Goal: Navigation & Orientation: Understand site structure

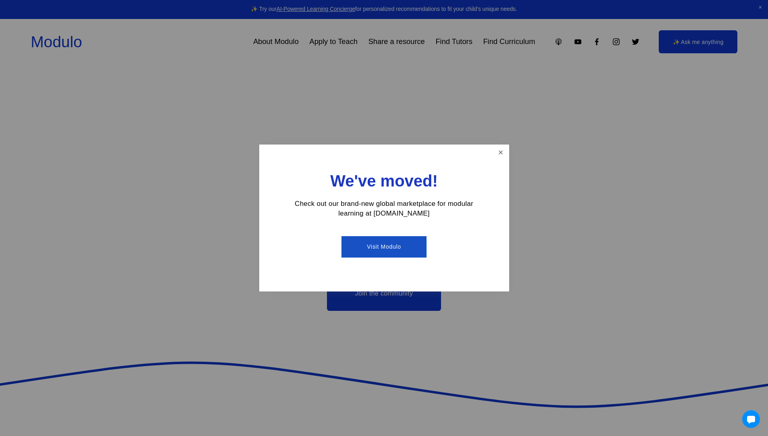
scroll to position [2239, 0]
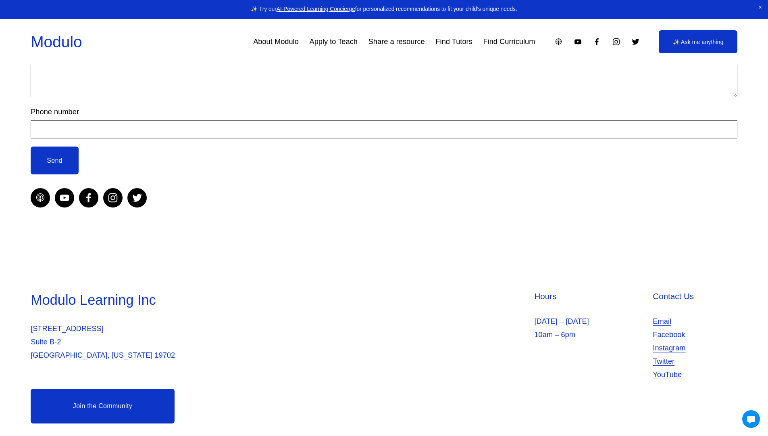
scroll to position [247, 0]
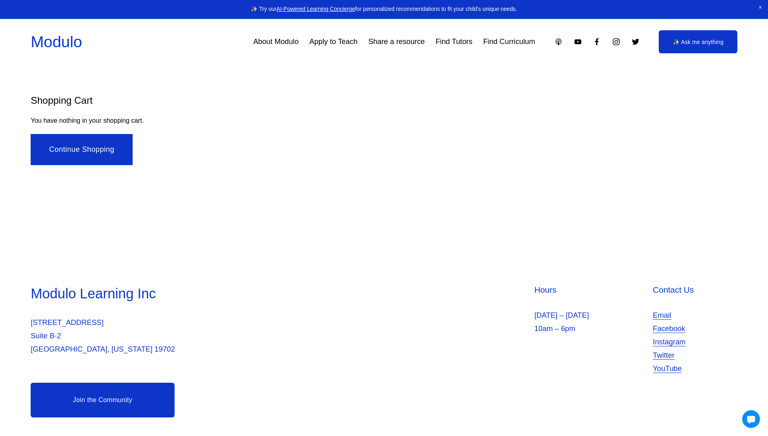
scroll to position [8, 0]
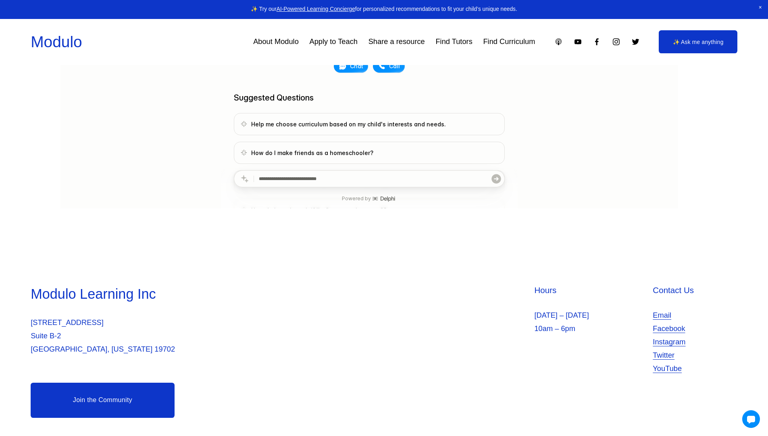
scroll to position [239, 0]
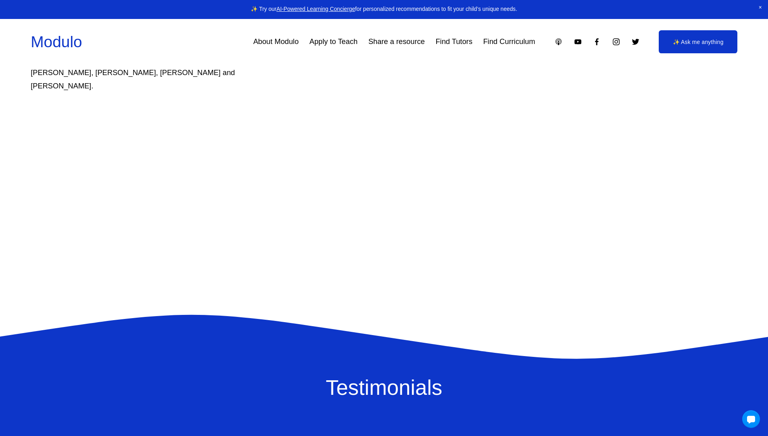
scroll to position [2239, 0]
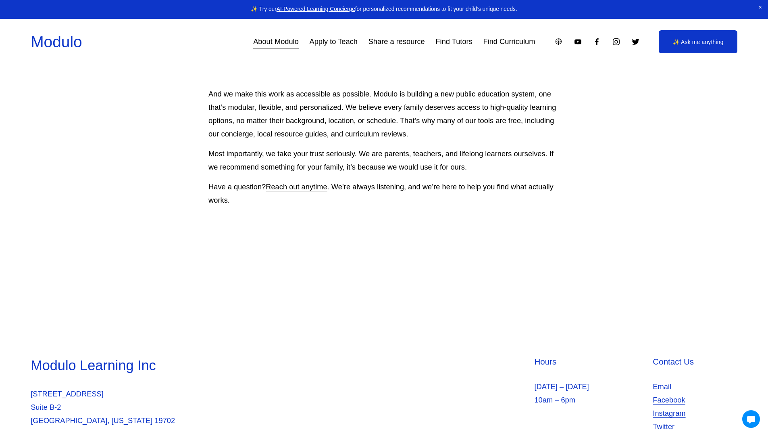
scroll to position [898, 0]
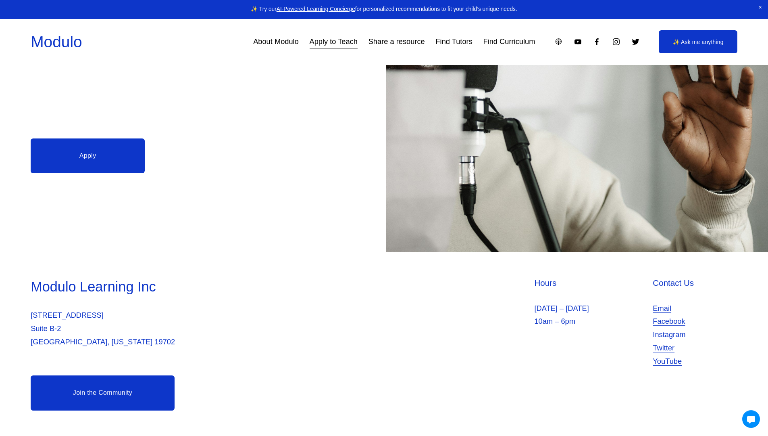
scroll to position [244, 0]
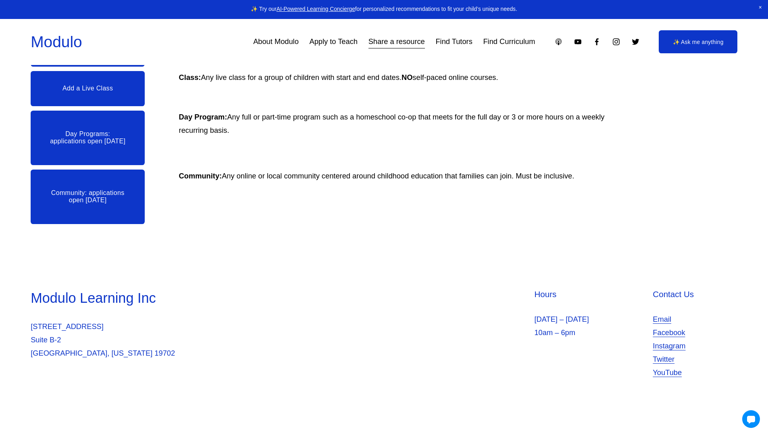
scroll to position [323, 0]
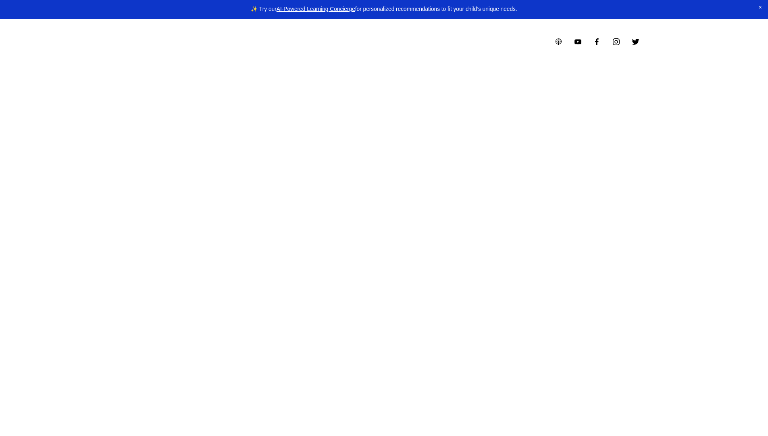
select select "**"
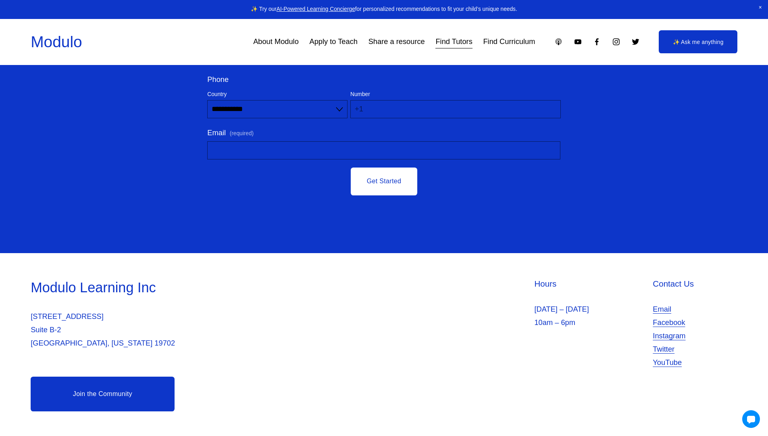
scroll to position [3449, 0]
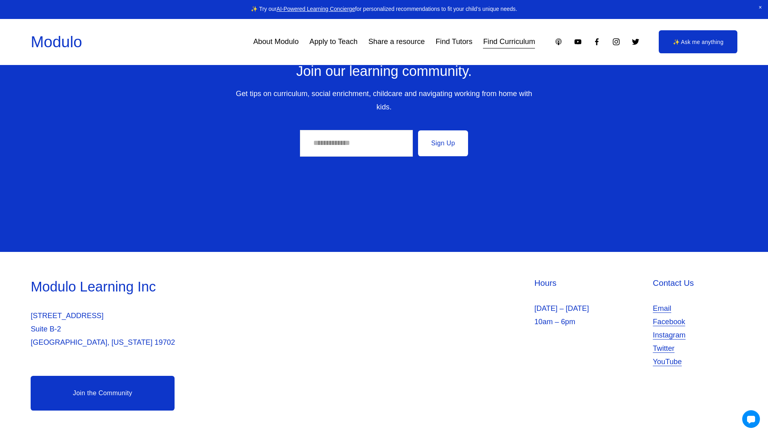
scroll to position [5286, 0]
